Goal: Navigation & Orientation: Find specific page/section

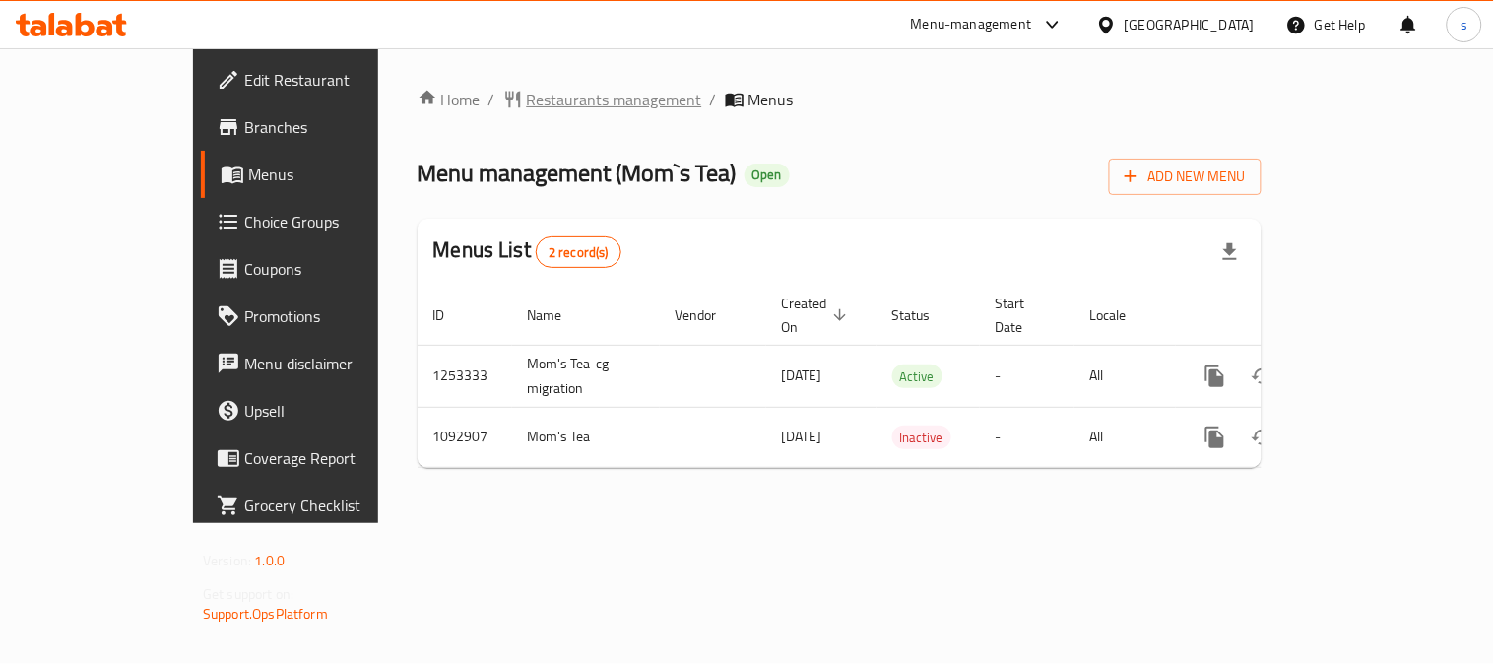
click at [527, 95] on span "Restaurants management" at bounding box center [614, 100] width 175 height 24
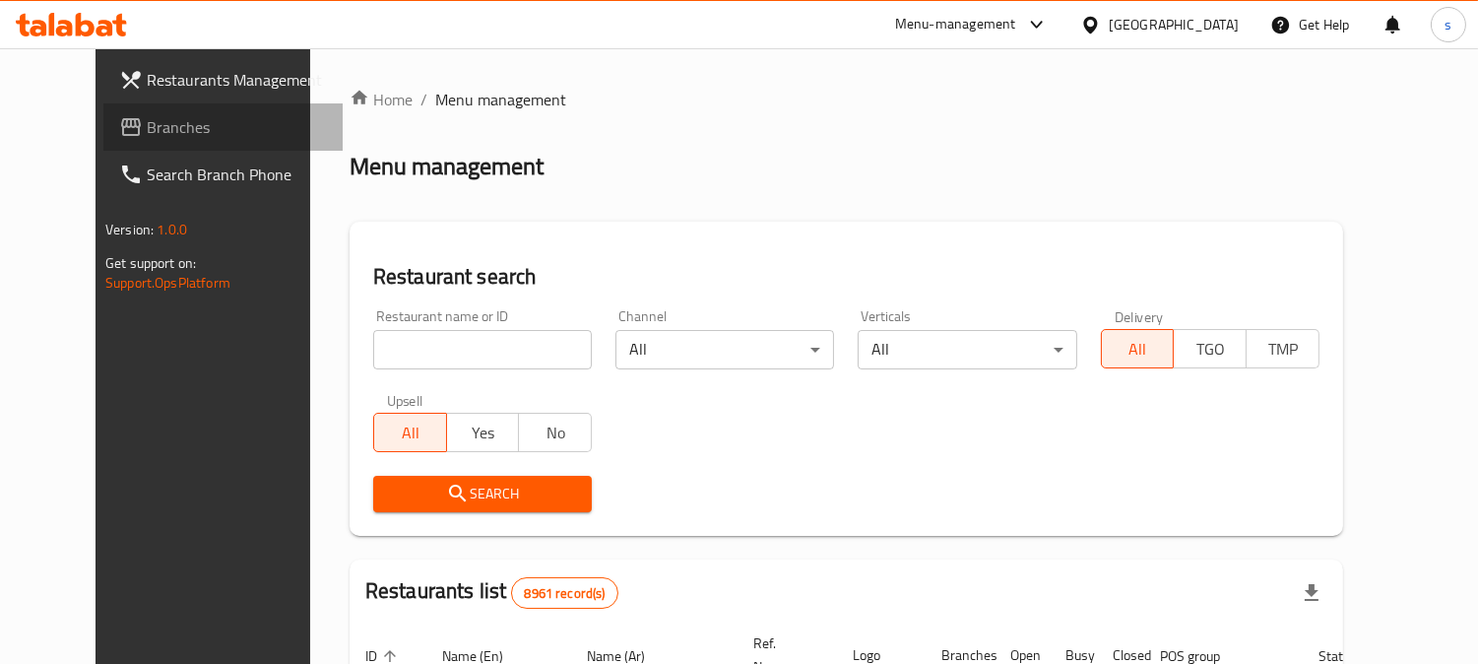
click at [147, 118] on span "Branches" at bounding box center [237, 127] width 180 height 24
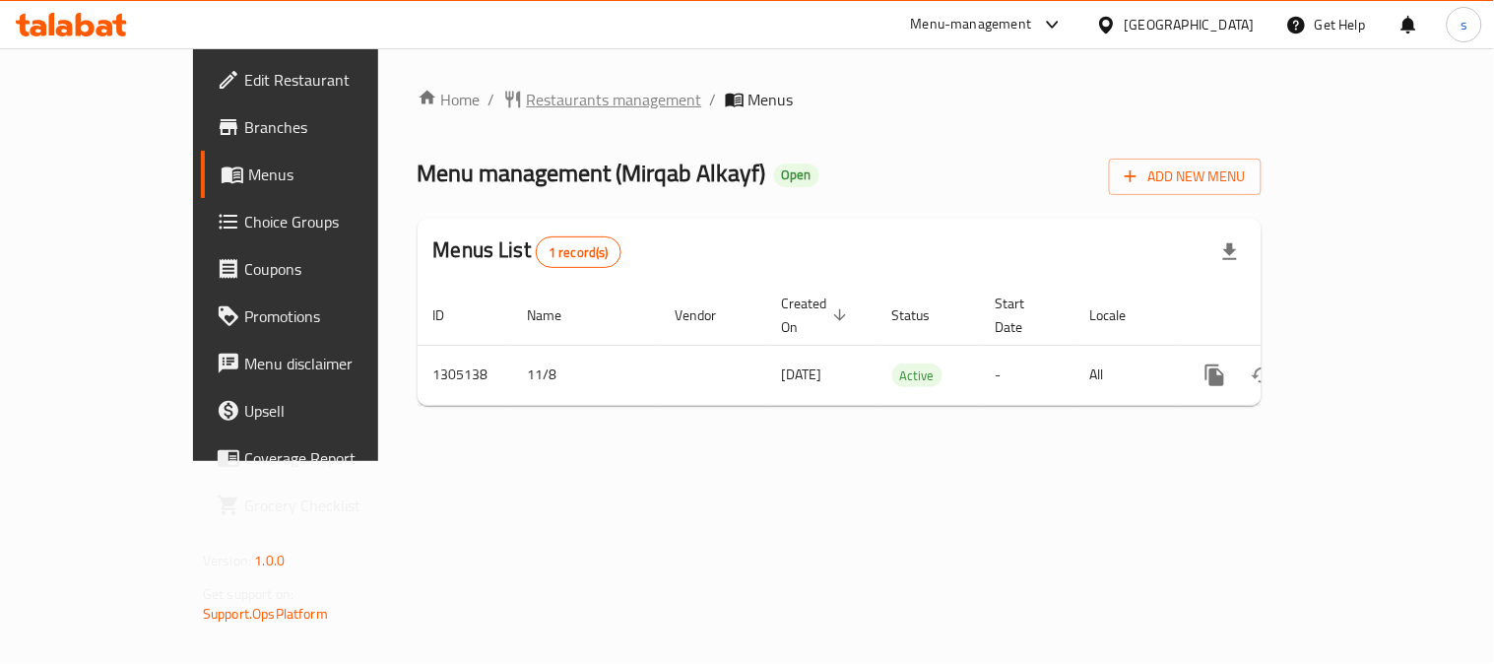
click at [527, 95] on span "Restaurants management" at bounding box center [614, 100] width 175 height 24
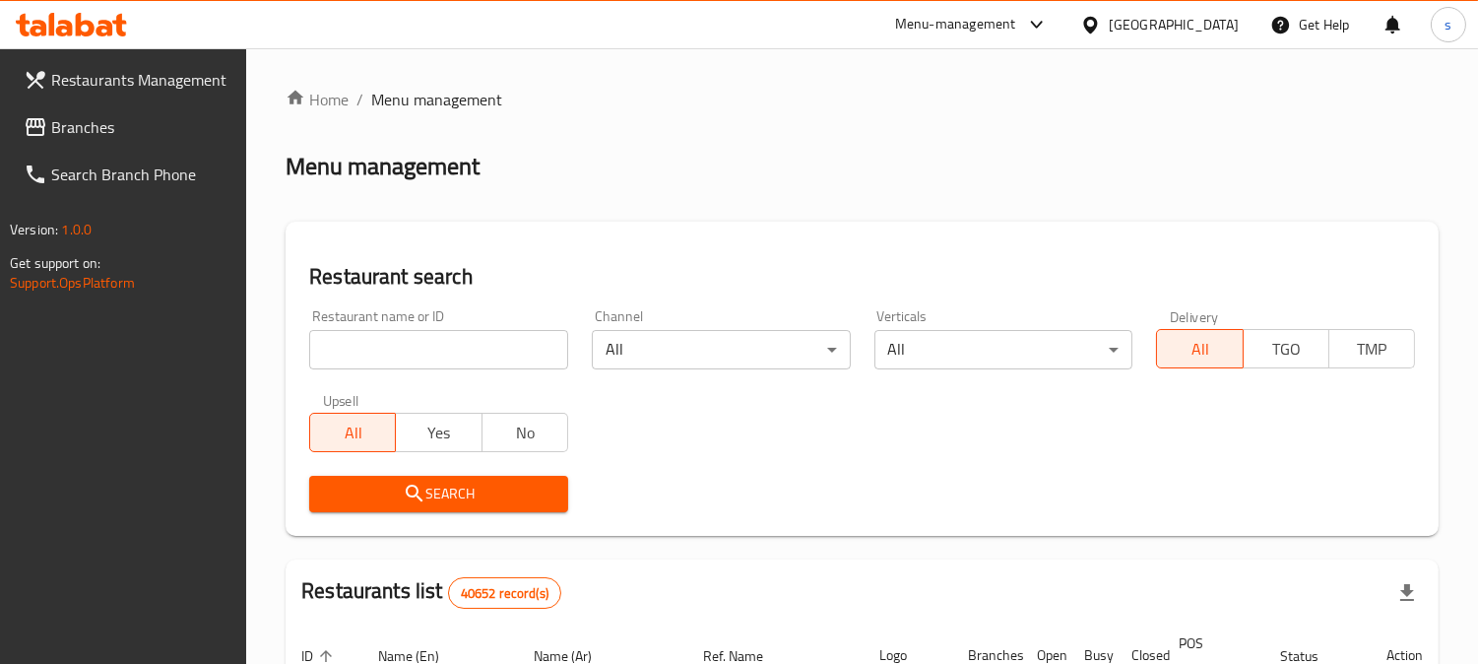
click at [93, 106] on link "Branches" at bounding box center [127, 126] width 239 height 47
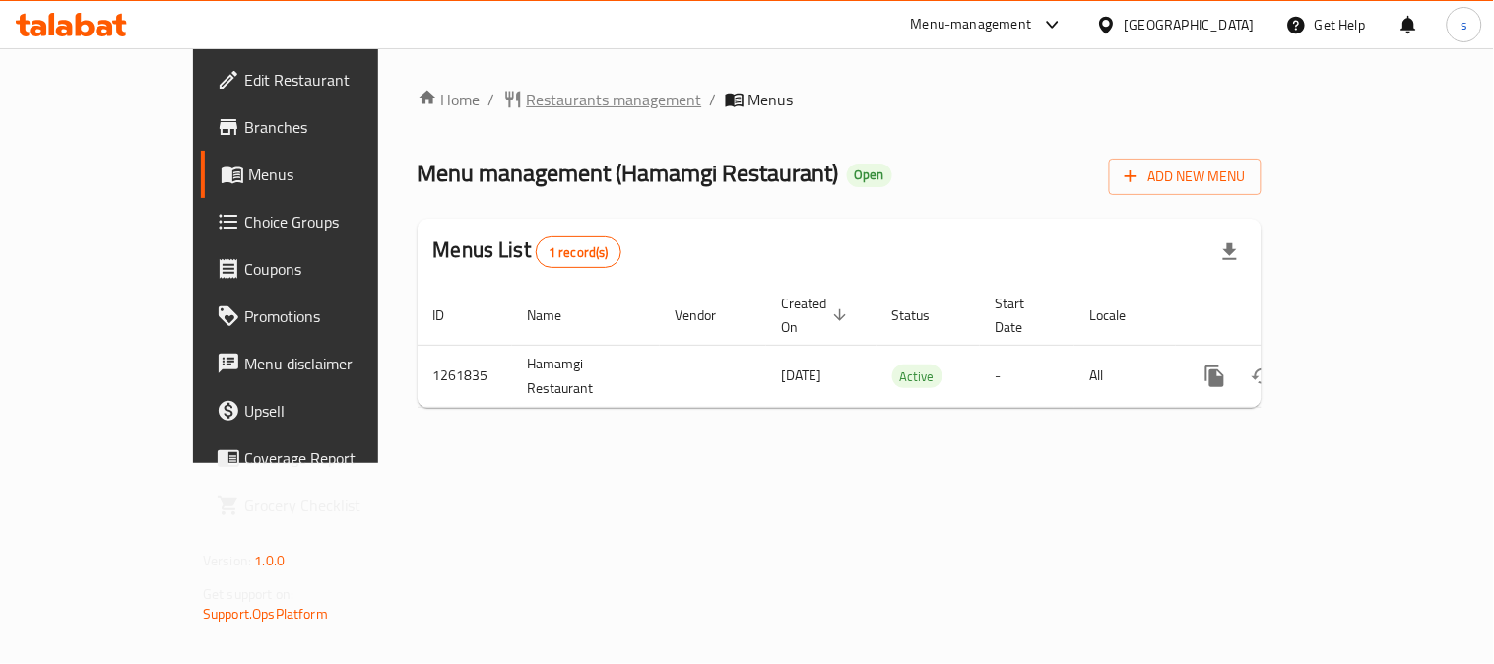
click at [527, 101] on span "Restaurants management" at bounding box center [614, 100] width 175 height 24
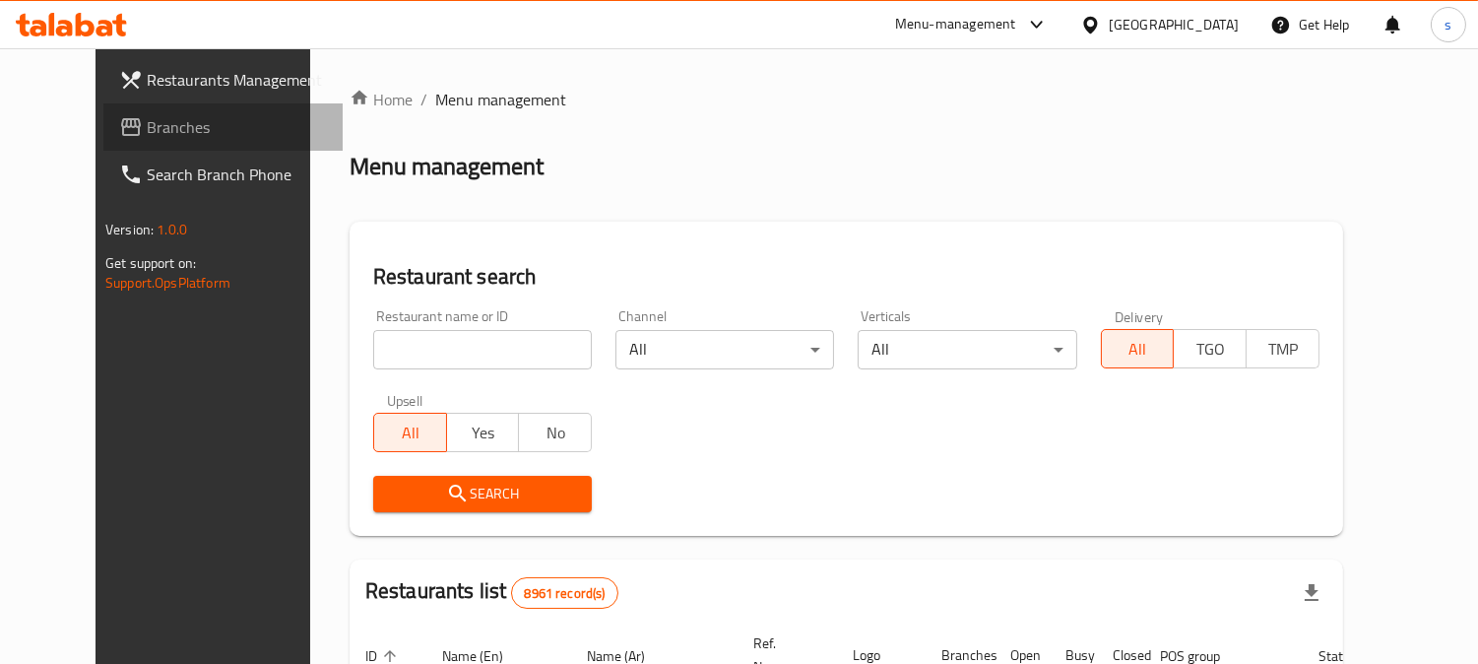
click at [147, 130] on span "Branches" at bounding box center [237, 127] width 180 height 24
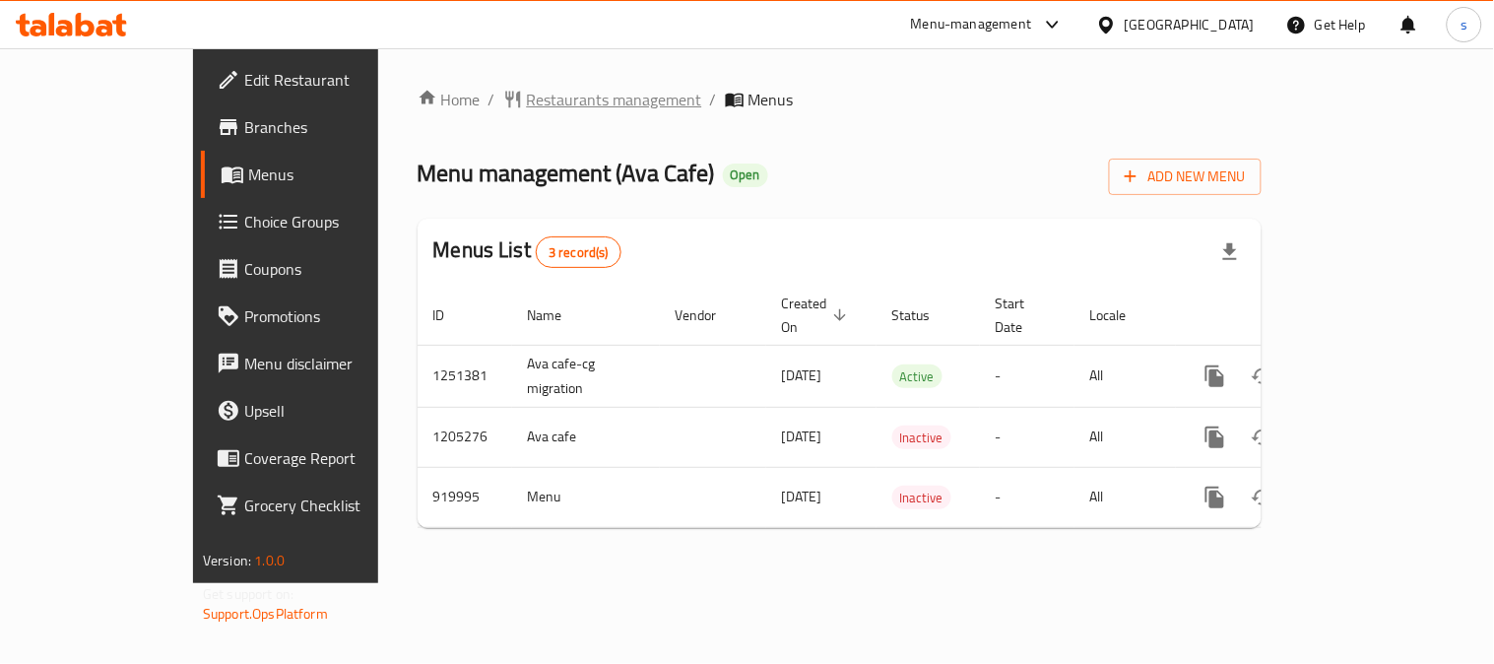
click at [527, 93] on span "Restaurants management" at bounding box center [614, 100] width 175 height 24
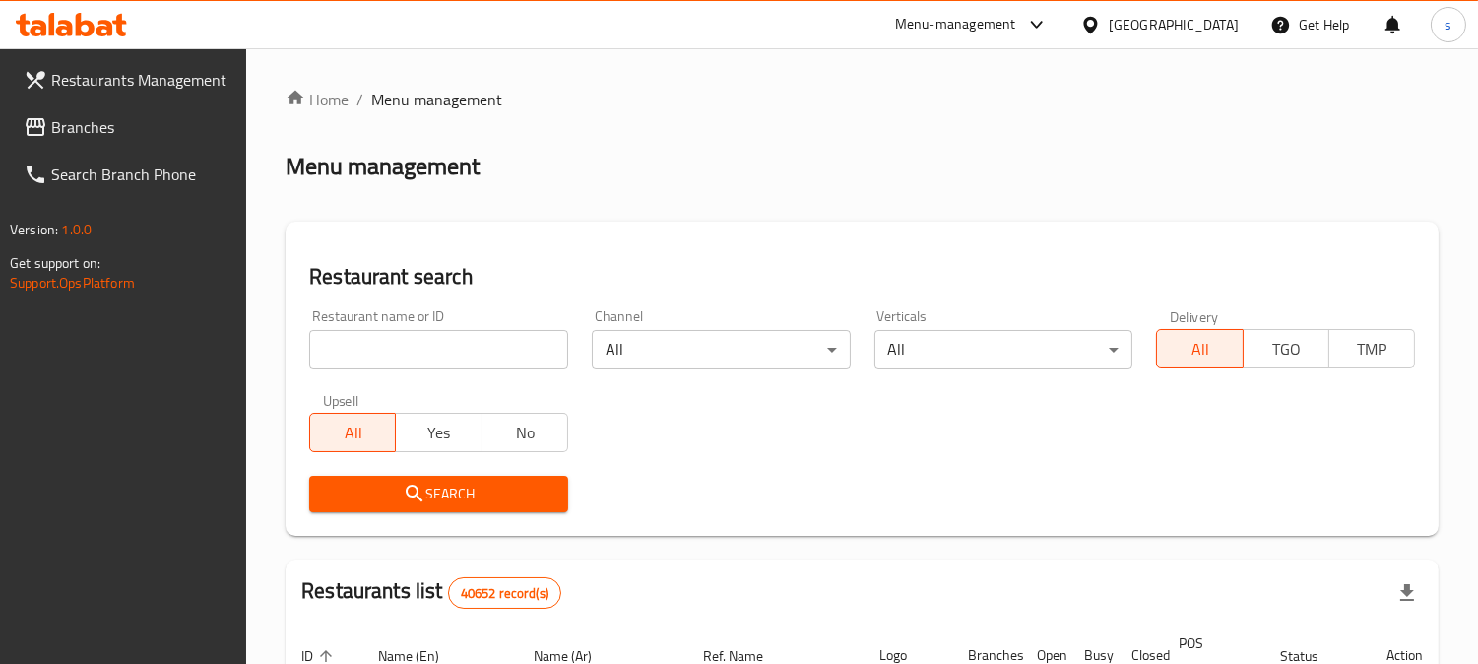
click at [120, 124] on span "Branches" at bounding box center [141, 127] width 180 height 24
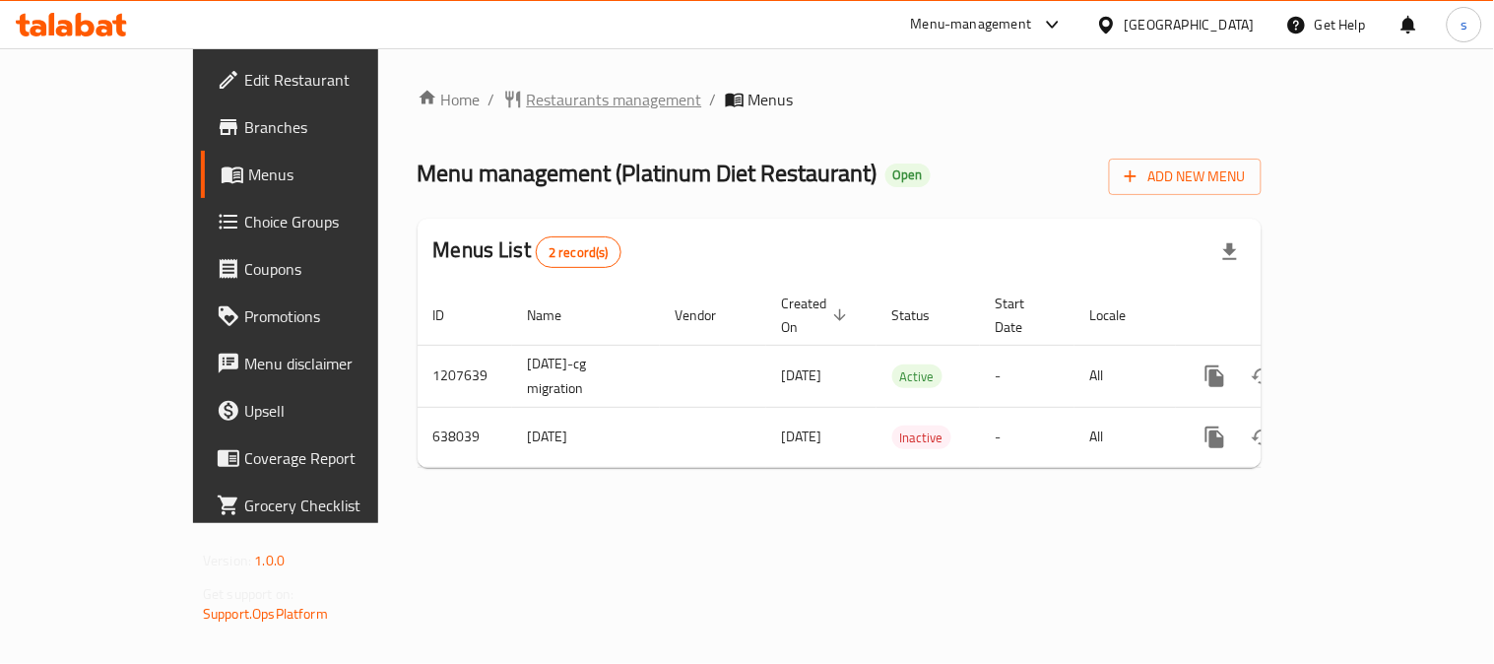
click at [530, 95] on span "Restaurants management" at bounding box center [614, 100] width 175 height 24
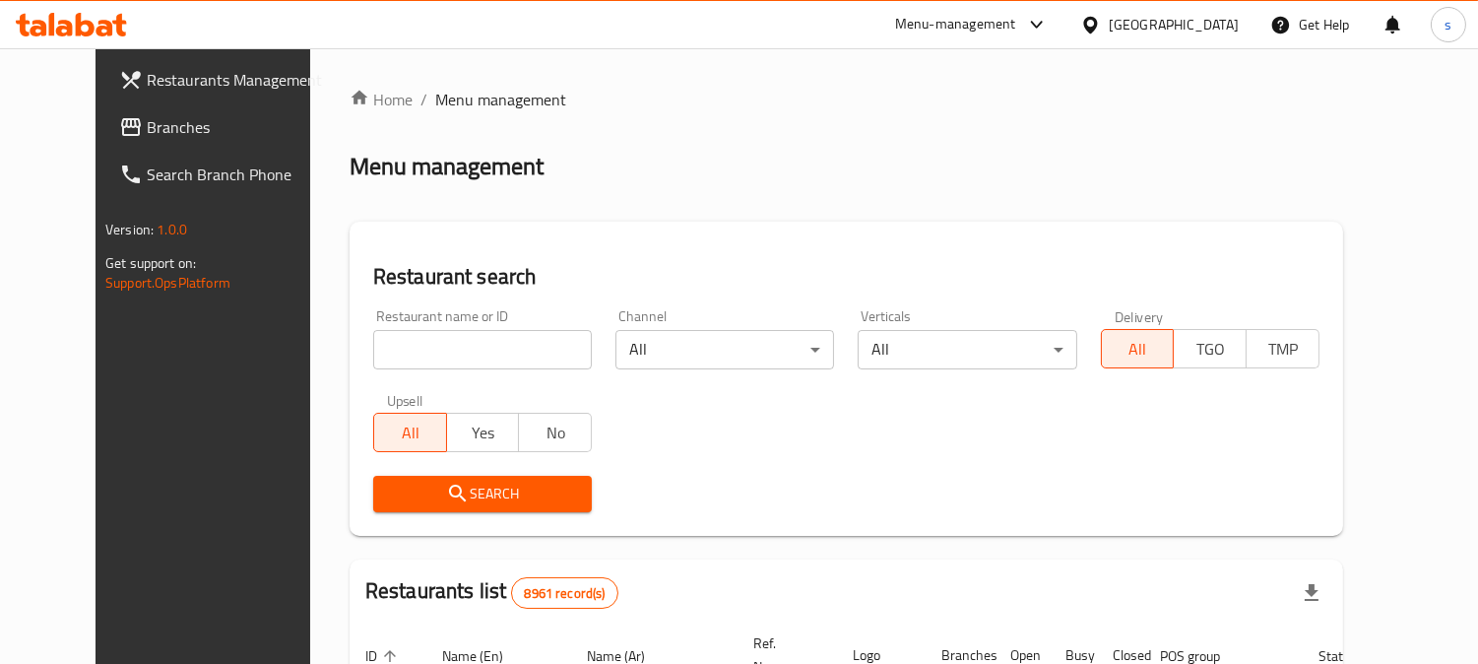
click at [147, 125] on span "Branches" at bounding box center [237, 127] width 180 height 24
